Goal: Find specific page/section: Find specific page/section

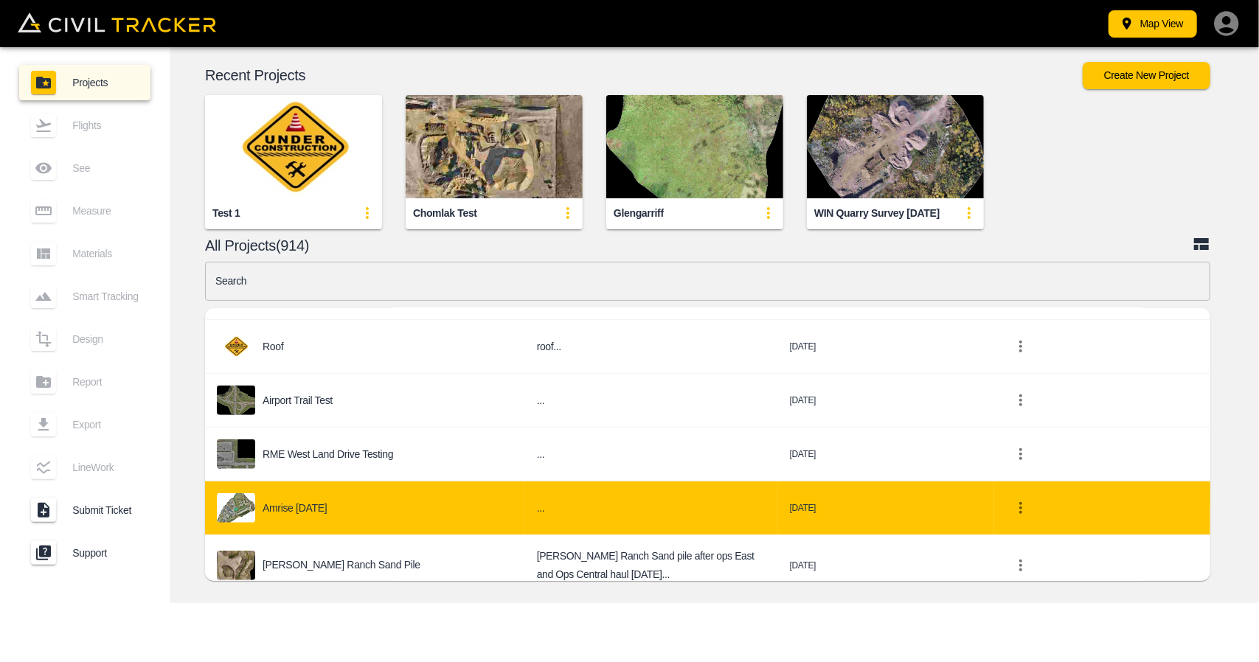
scroll to position [737, 0]
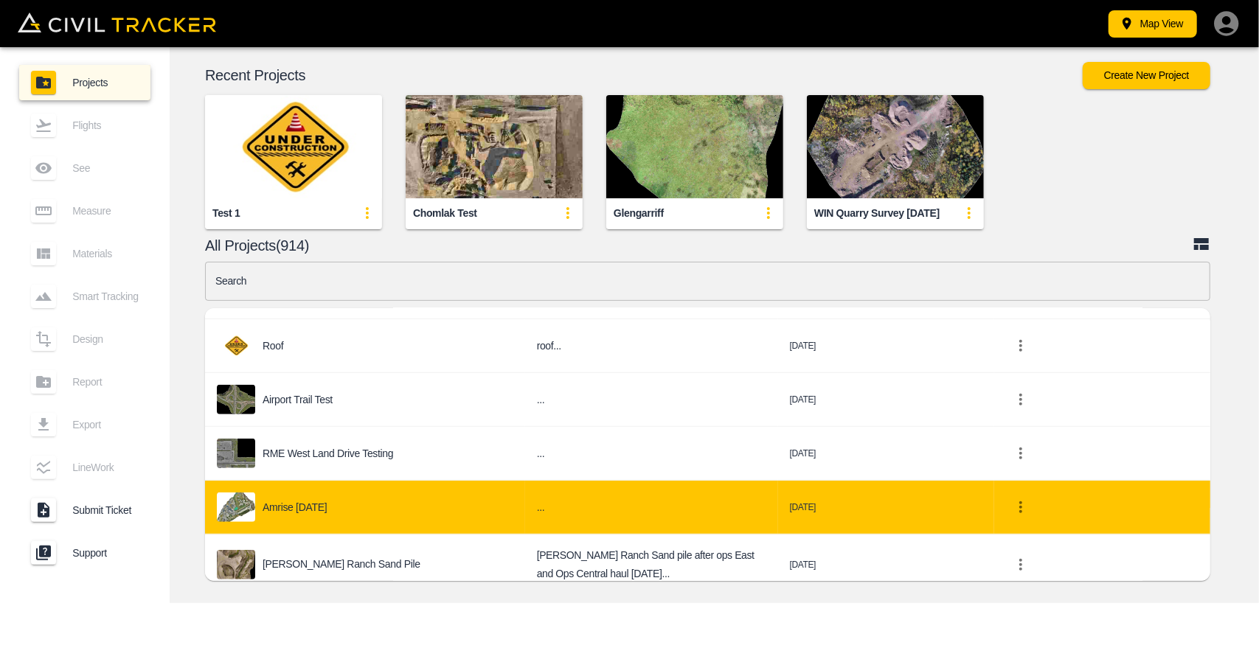
click at [312, 501] on p "Amrise [DATE]" at bounding box center [295, 507] width 64 height 12
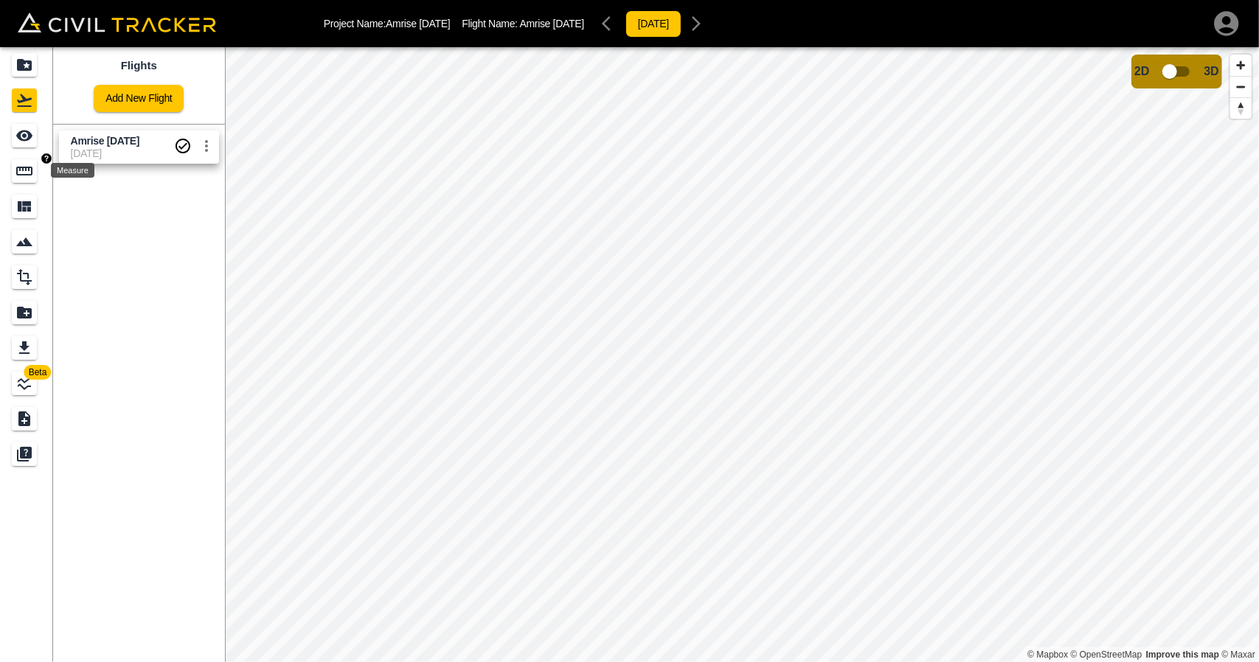
click at [28, 164] on icon "Measure" at bounding box center [24, 171] width 18 height 18
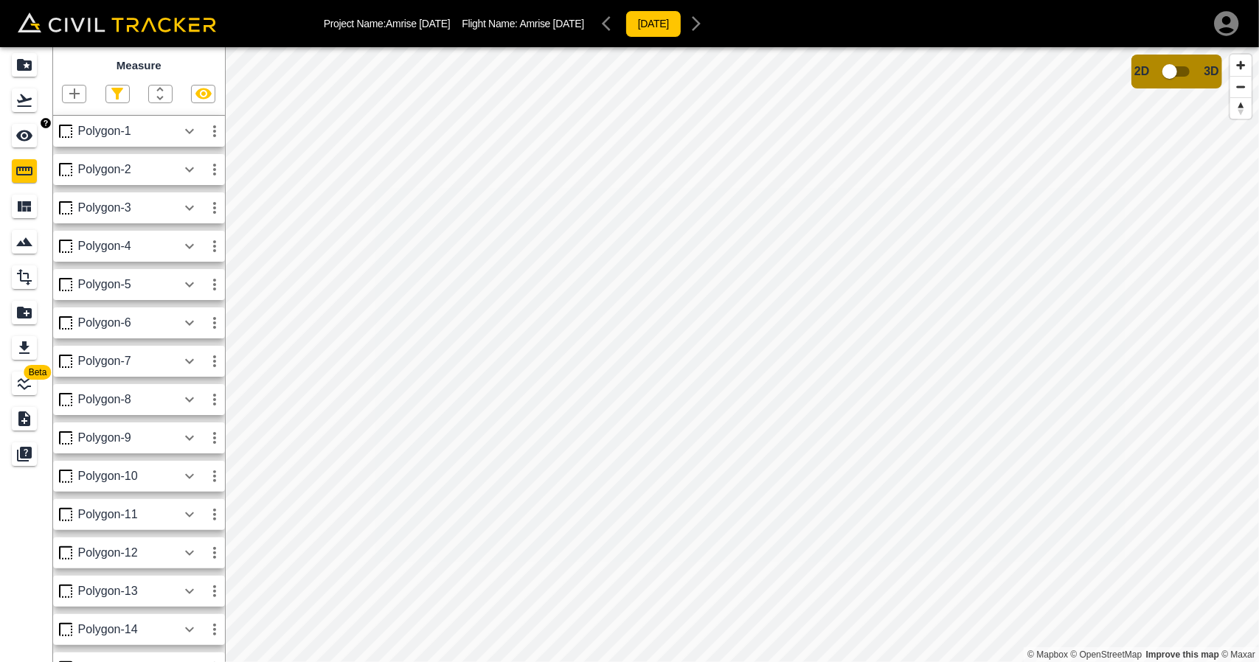
click at [16, 138] on icon "See" at bounding box center [24, 136] width 18 height 18
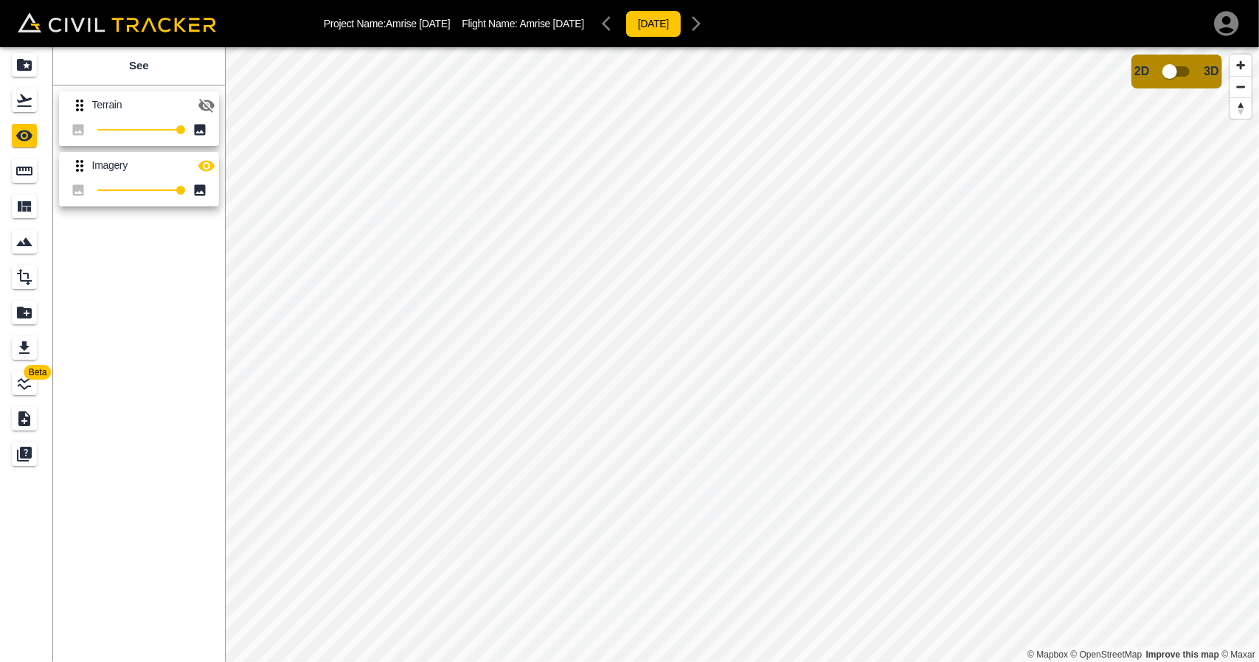
click at [212, 108] on icon "button" at bounding box center [207, 106] width 18 height 18
click at [210, 162] on icon "button" at bounding box center [206, 165] width 16 height 11
click at [207, 98] on icon "button" at bounding box center [207, 106] width 18 height 18
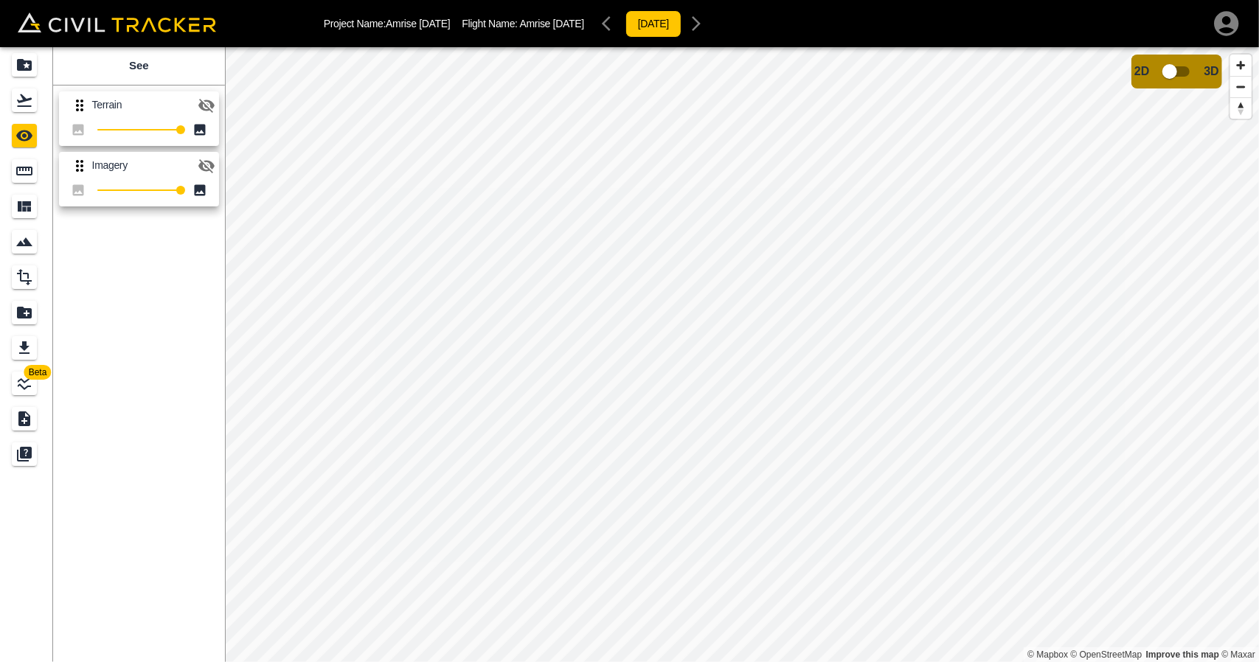
click at [209, 174] on button "button" at bounding box center [206, 165] width 29 height 29
click at [202, 100] on icon "button" at bounding box center [207, 106] width 18 height 18
click at [215, 104] on button "button" at bounding box center [206, 105] width 29 height 29
click at [30, 101] on icon "Flights" at bounding box center [24, 100] width 18 height 18
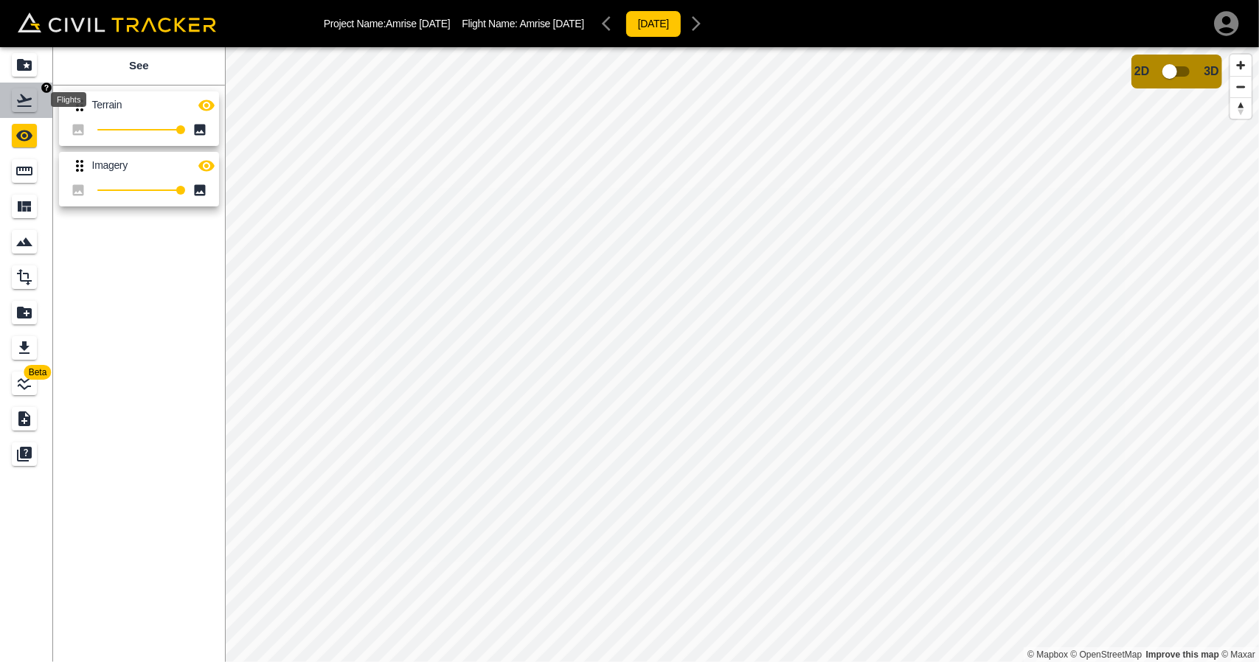
click at [24, 69] on icon "Projects" at bounding box center [24, 65] width 15 height 12
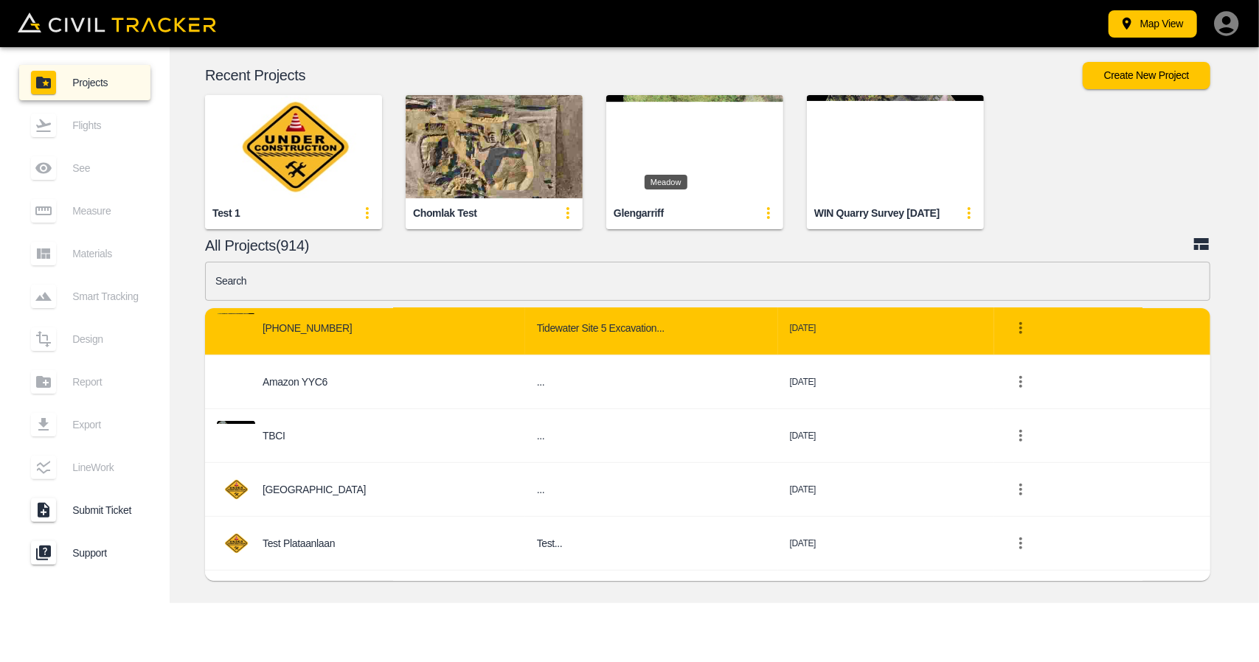
scroll to position [516, 0]
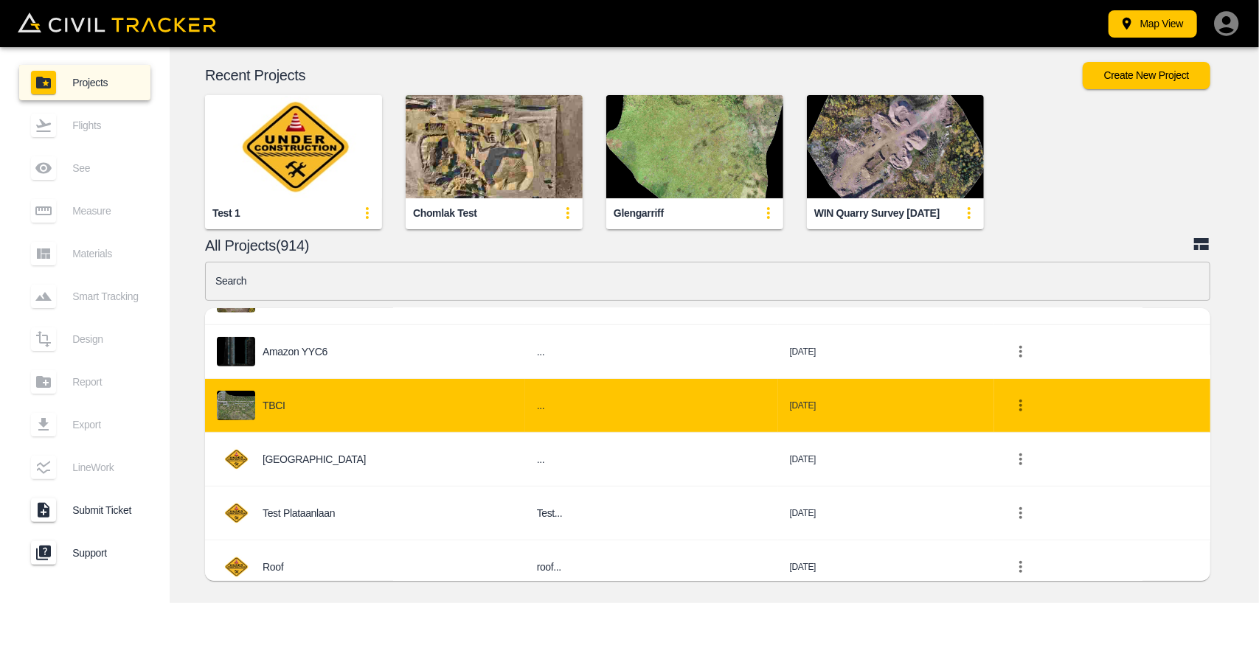
click at [389, 403] on div "TBCI" at bounding box center [365, 405] width 296 height 29
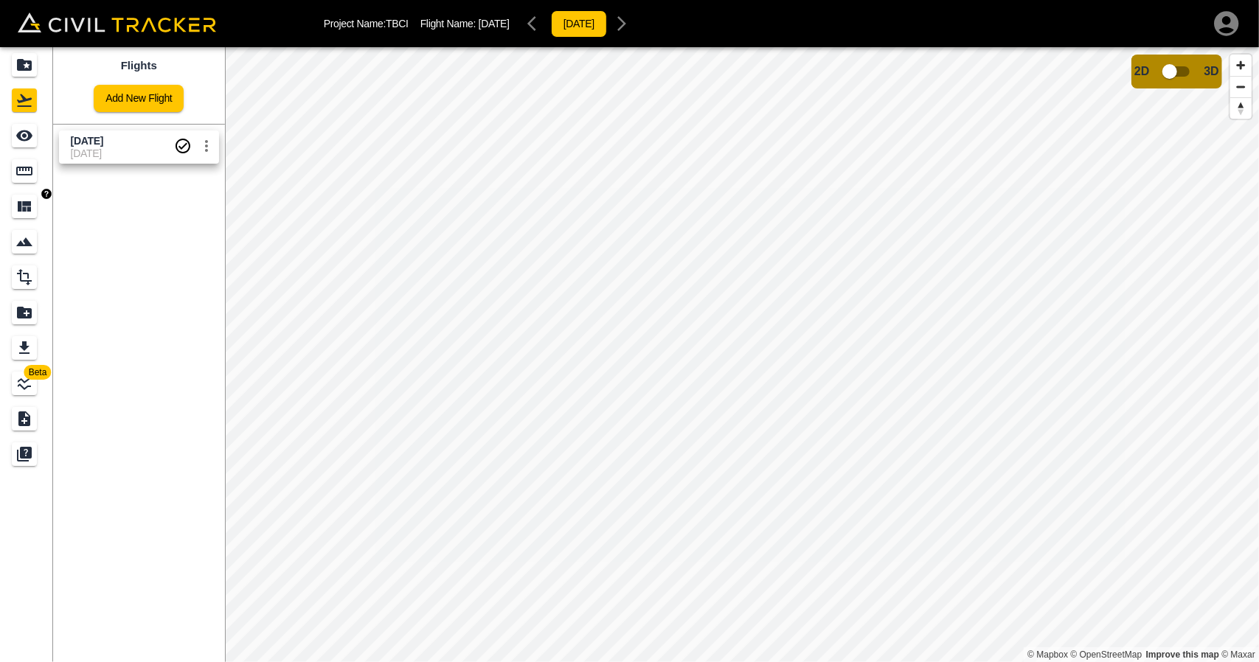
click at [25, 177] on icon "Measure" at bounding box center [24, 171] width 18 height 18
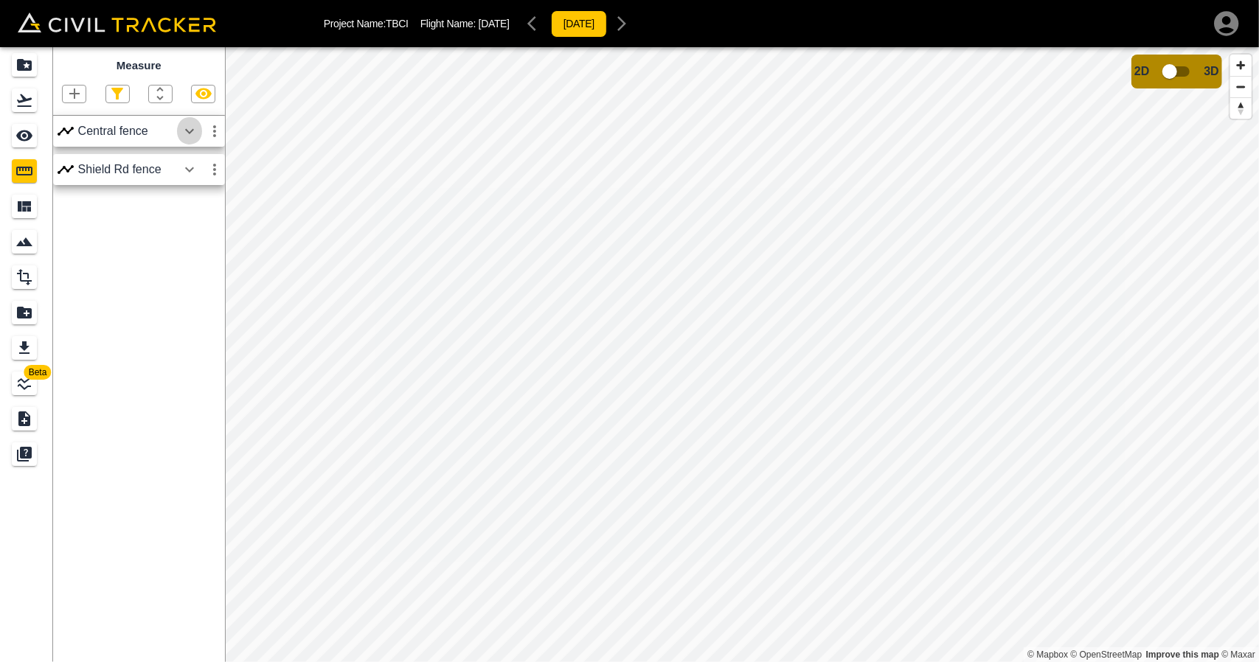
click at [192, 129] on icon "button" at bounding box center [190, 131] width 18 height 18
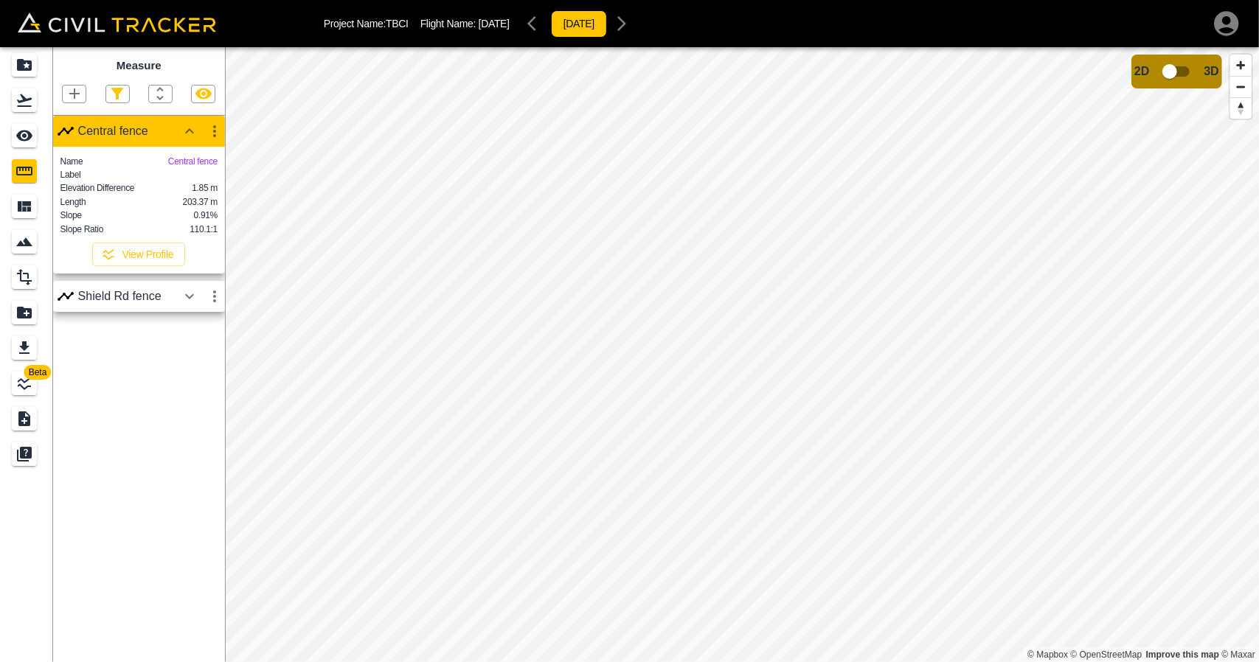
click at [189, 305] on icon "button" at bounding box center [190, 297] width 18 height 18
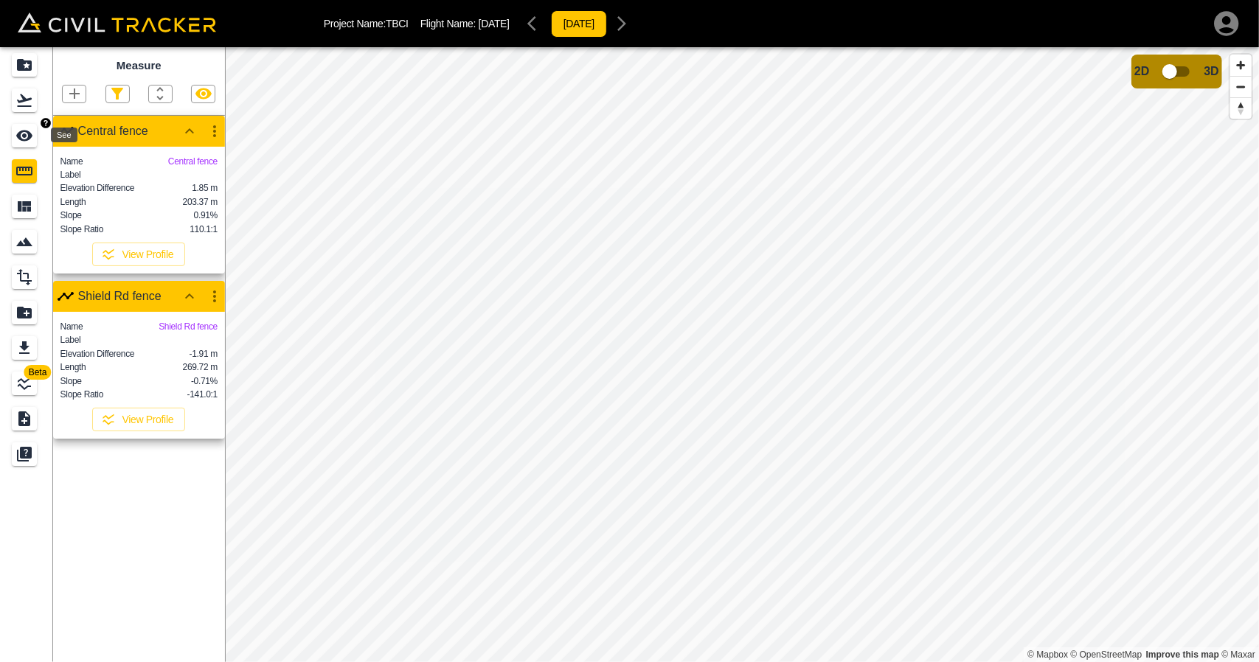
click at [31, 140] on icon "See" at bounding box center [24, 136] width 18 height 18
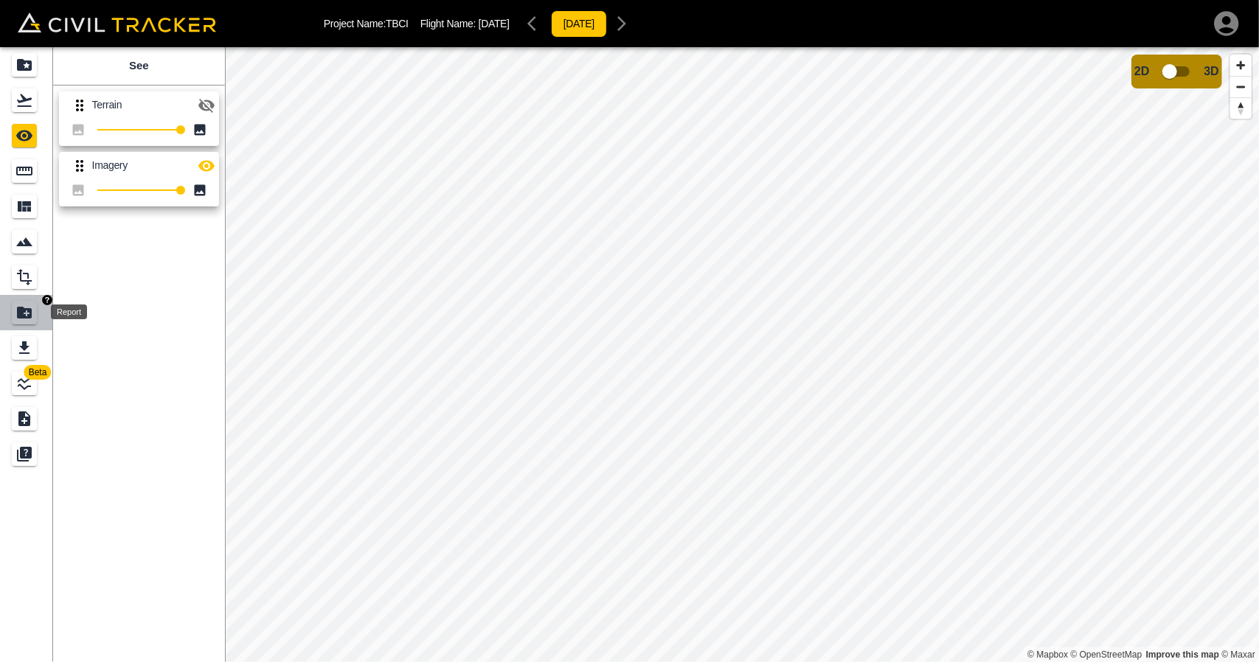
click at [27, 316] on icon "Report" at bounding box center [24, 313] width 15 height 12
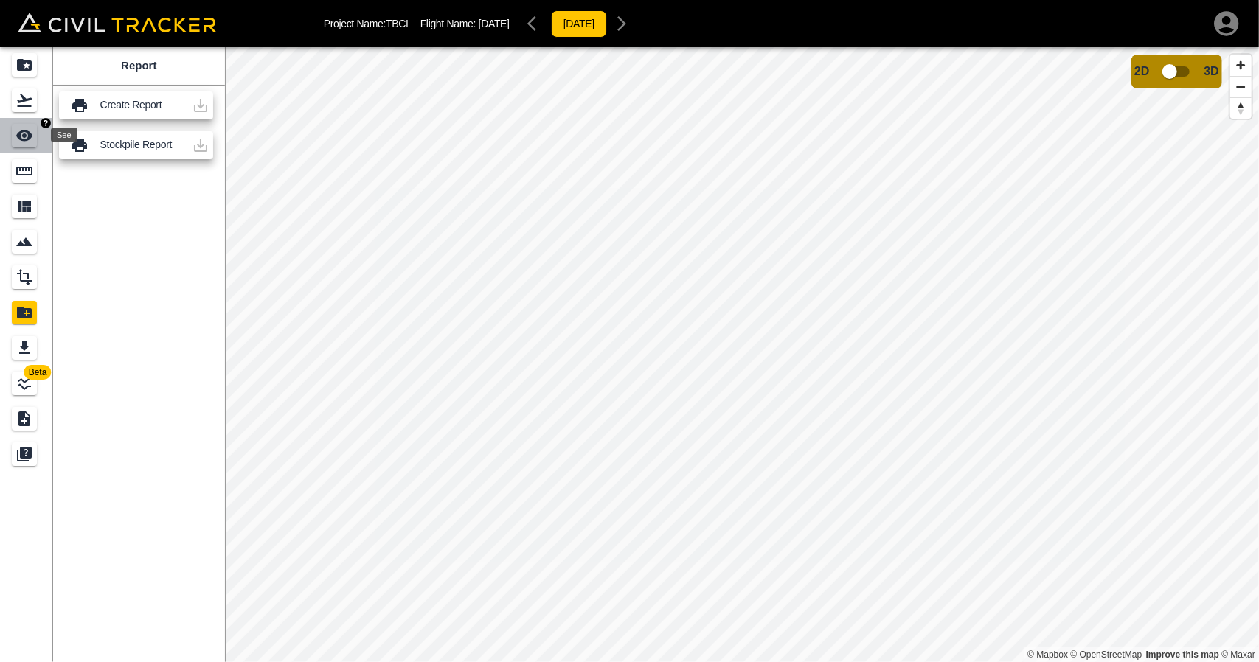
click at [24, 133] on icon "See" at bounding box center [24, 136] width 16 height 11
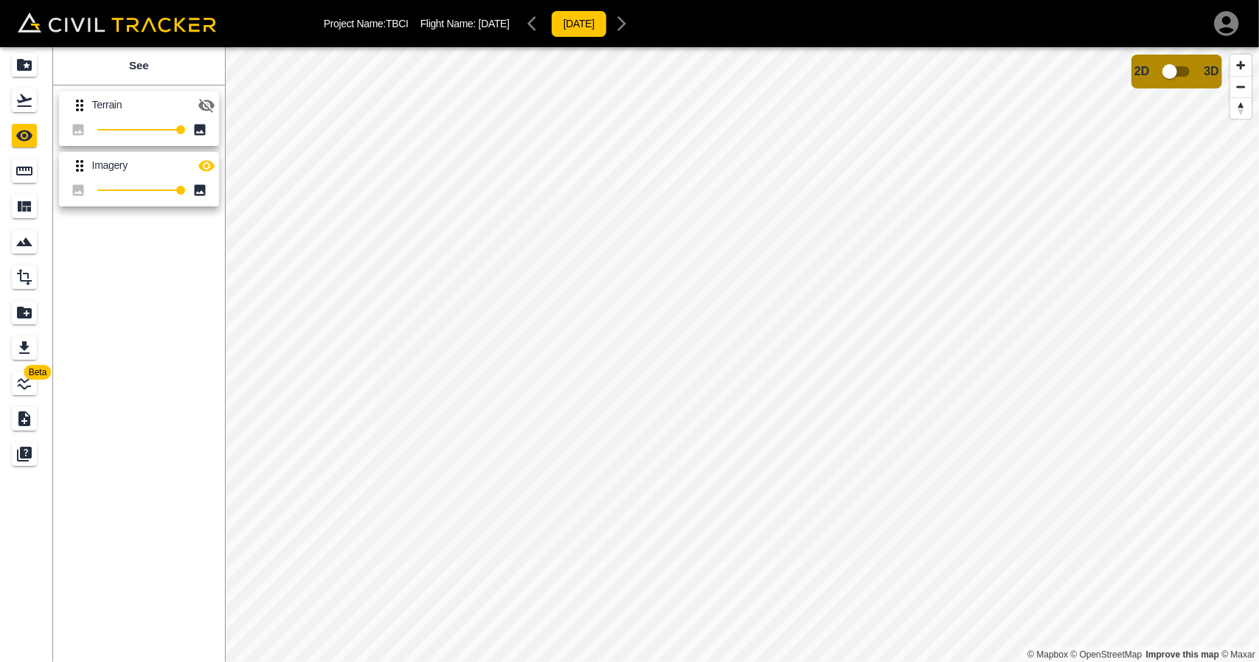
click at [211, 100] on icon "button" at bounding box center [207, 106] width 18 height 18
click at [206, 163] on icon "button" at bounding box center [206, 165] width 16 height 11
click at [41, 100] on link at bounding box center [26, 100] width 53 height 35
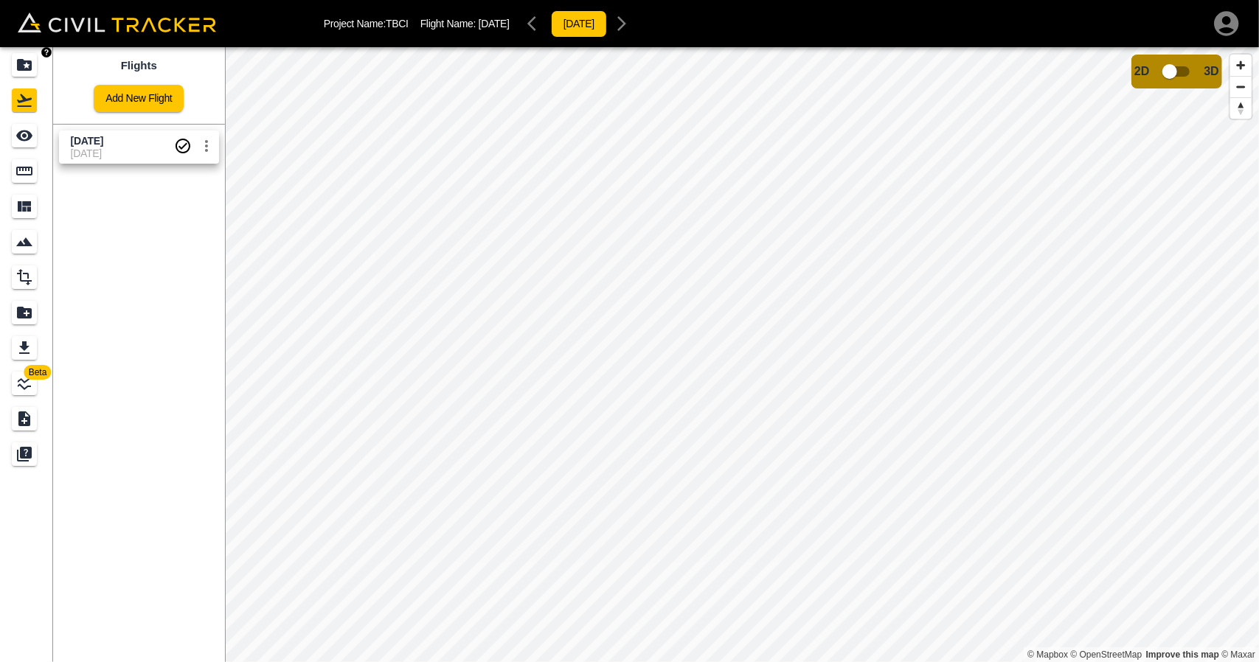
click at [24, 66] on icon "Projects" at bounding box center [24, 65] width 15 height 12
